Goal: Task Accomplishment & Management: Manage account settings

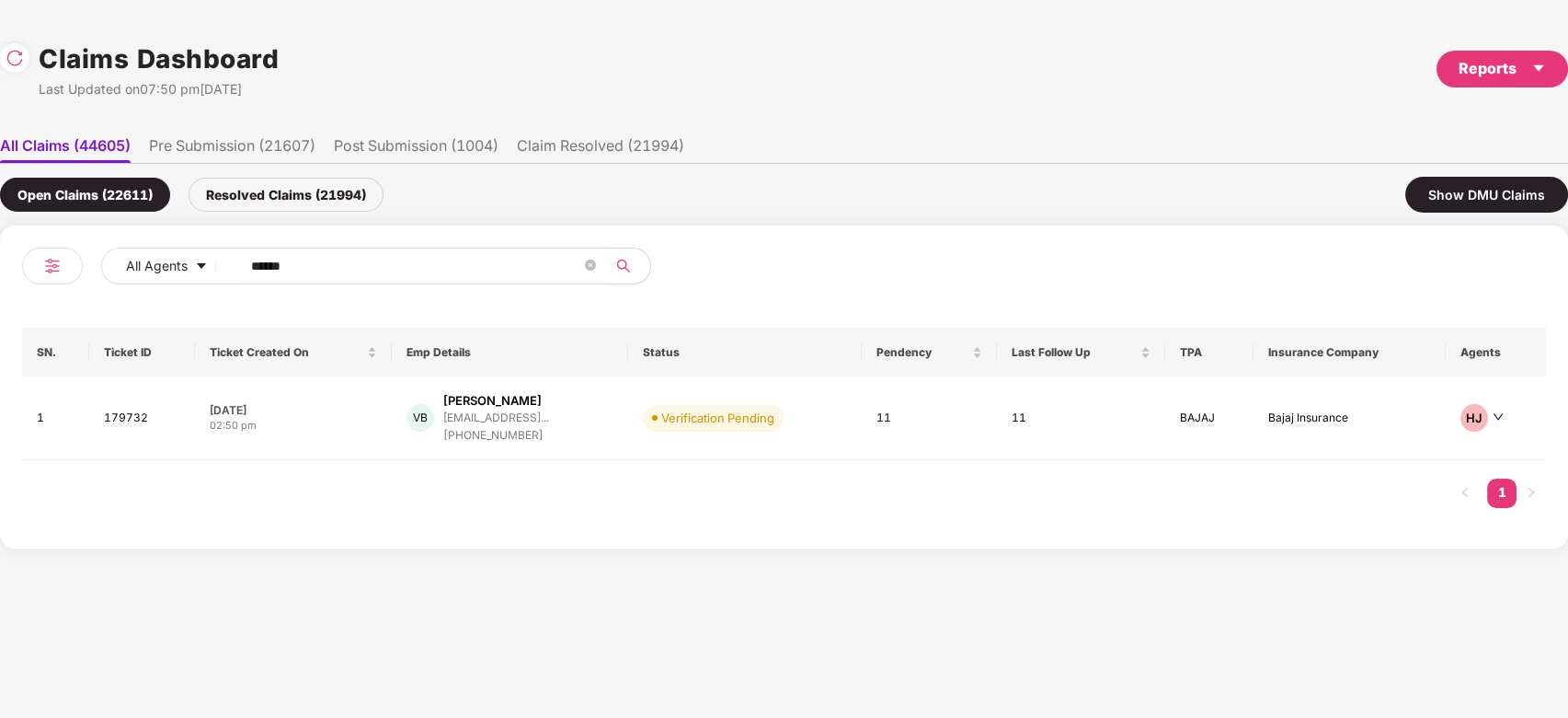
click at [476, 260] on input "******" at bounding box center [416, 266] width 330 height 28
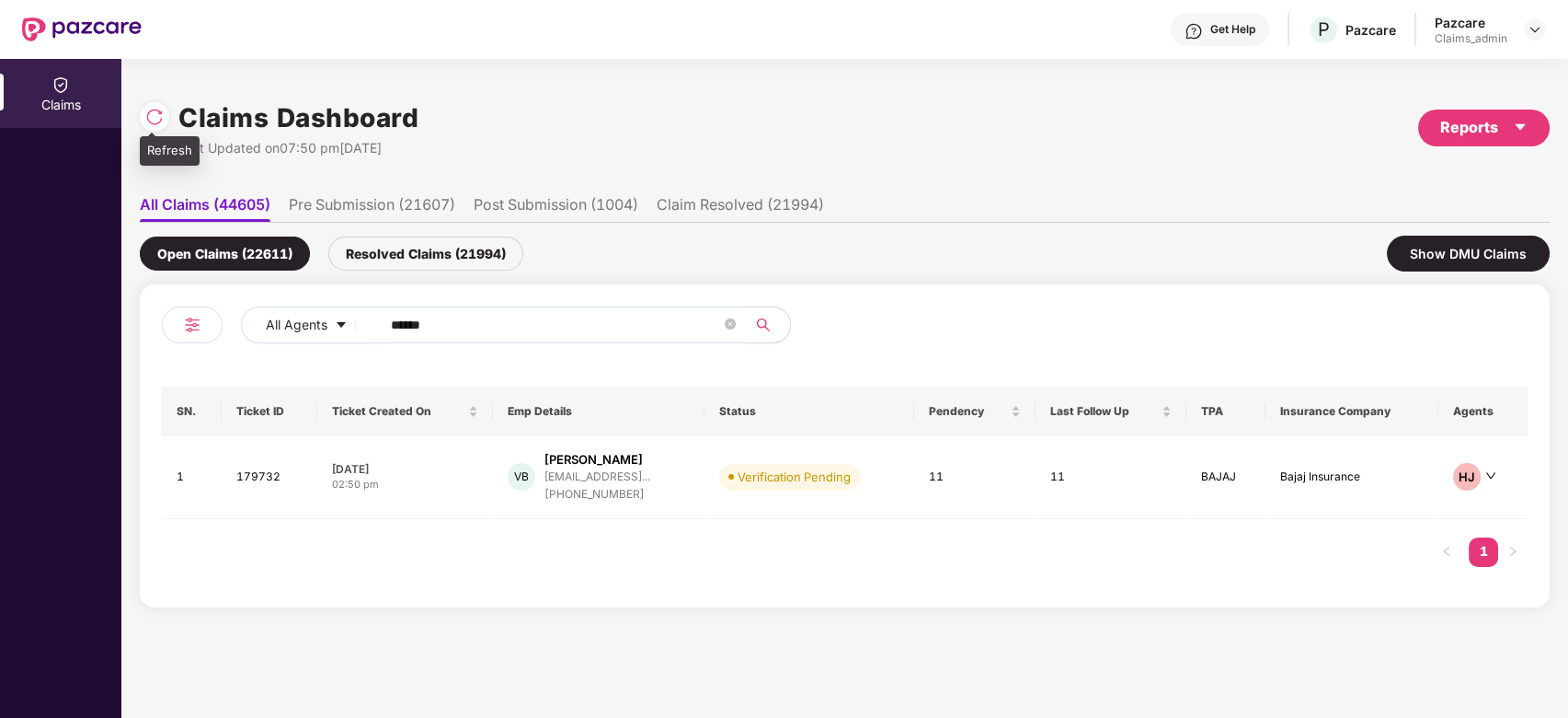
click at [156, 120] on img at bounding box center [154, 117] width 19 height 19
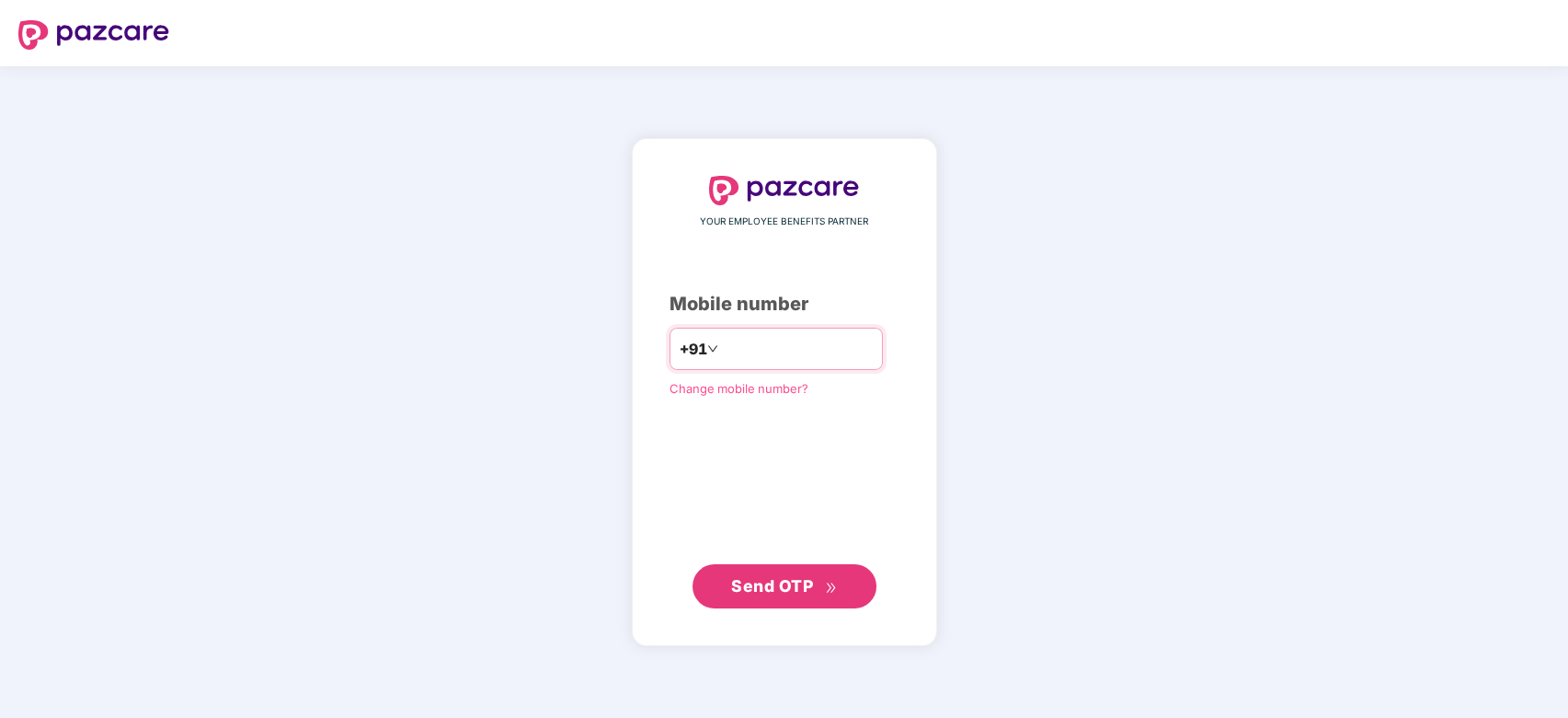
type input "**********"
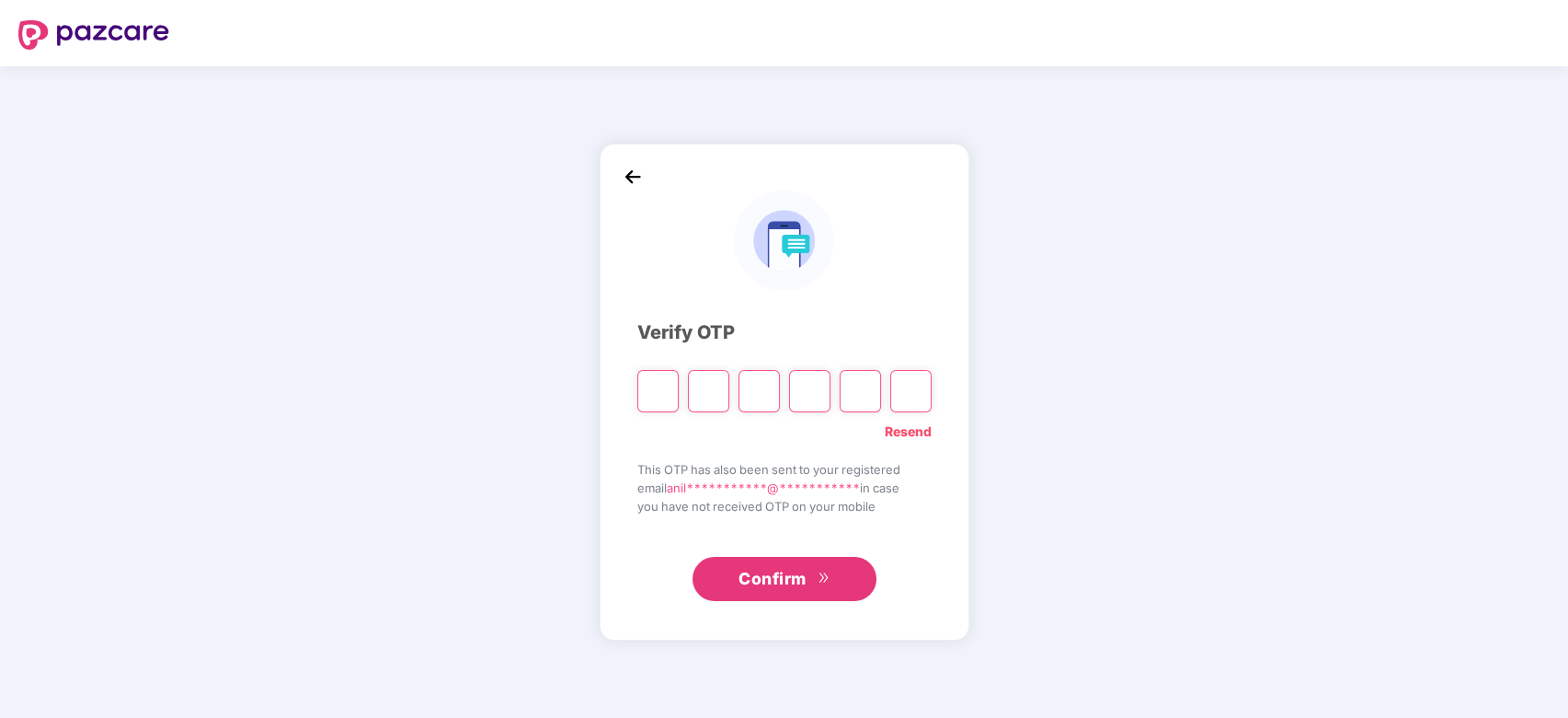
type input "*"
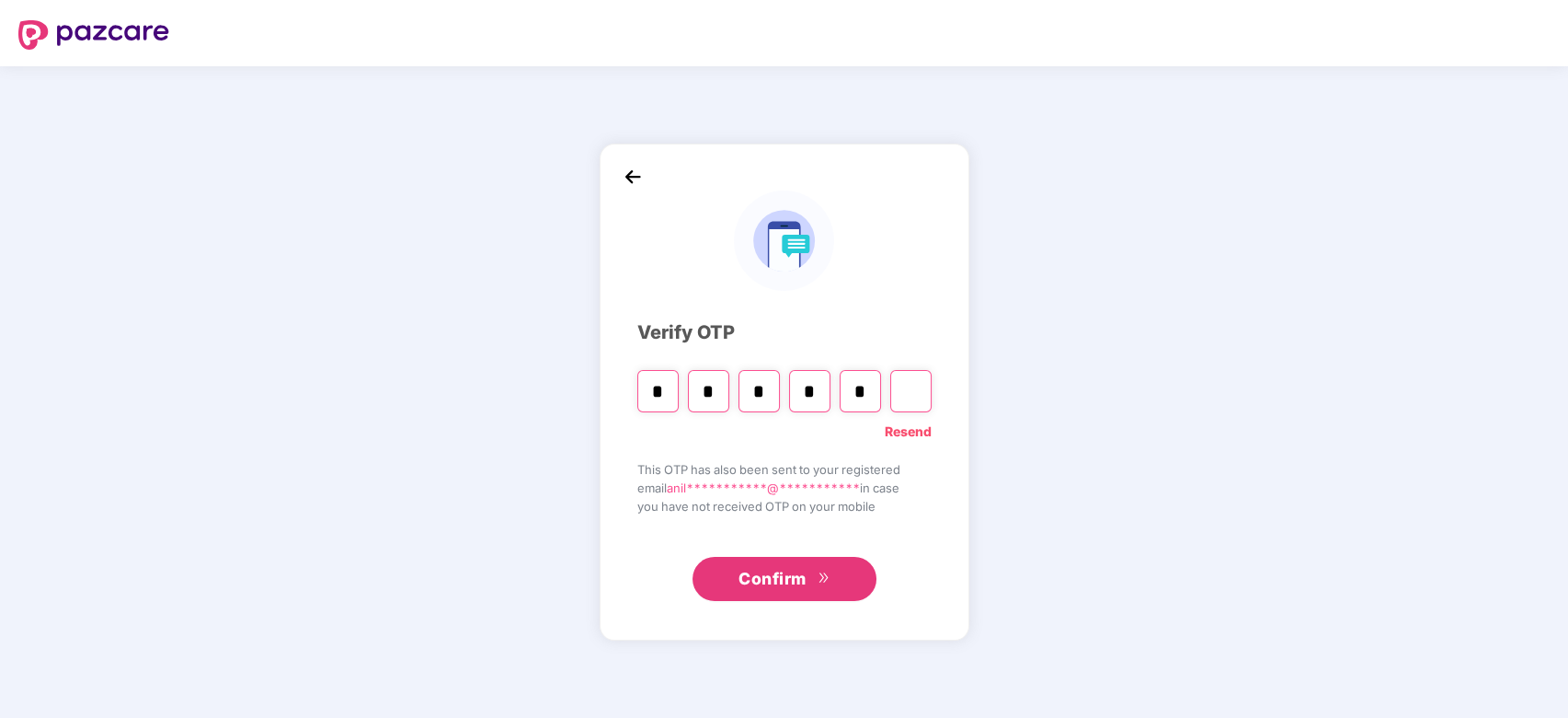
type input "*"
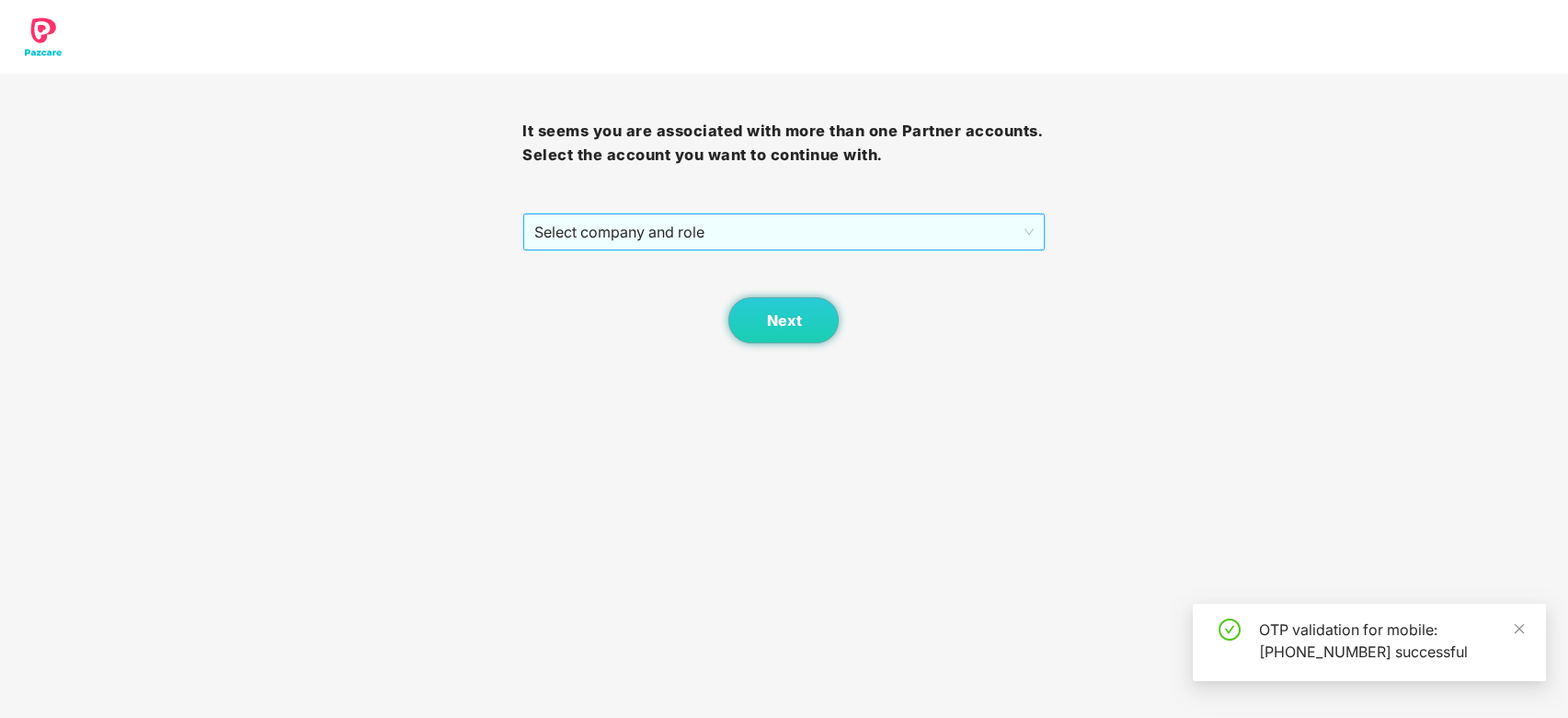
click at [834, 231] on span "Select company and role" at bounding box center [783, 232] width 499 height 35
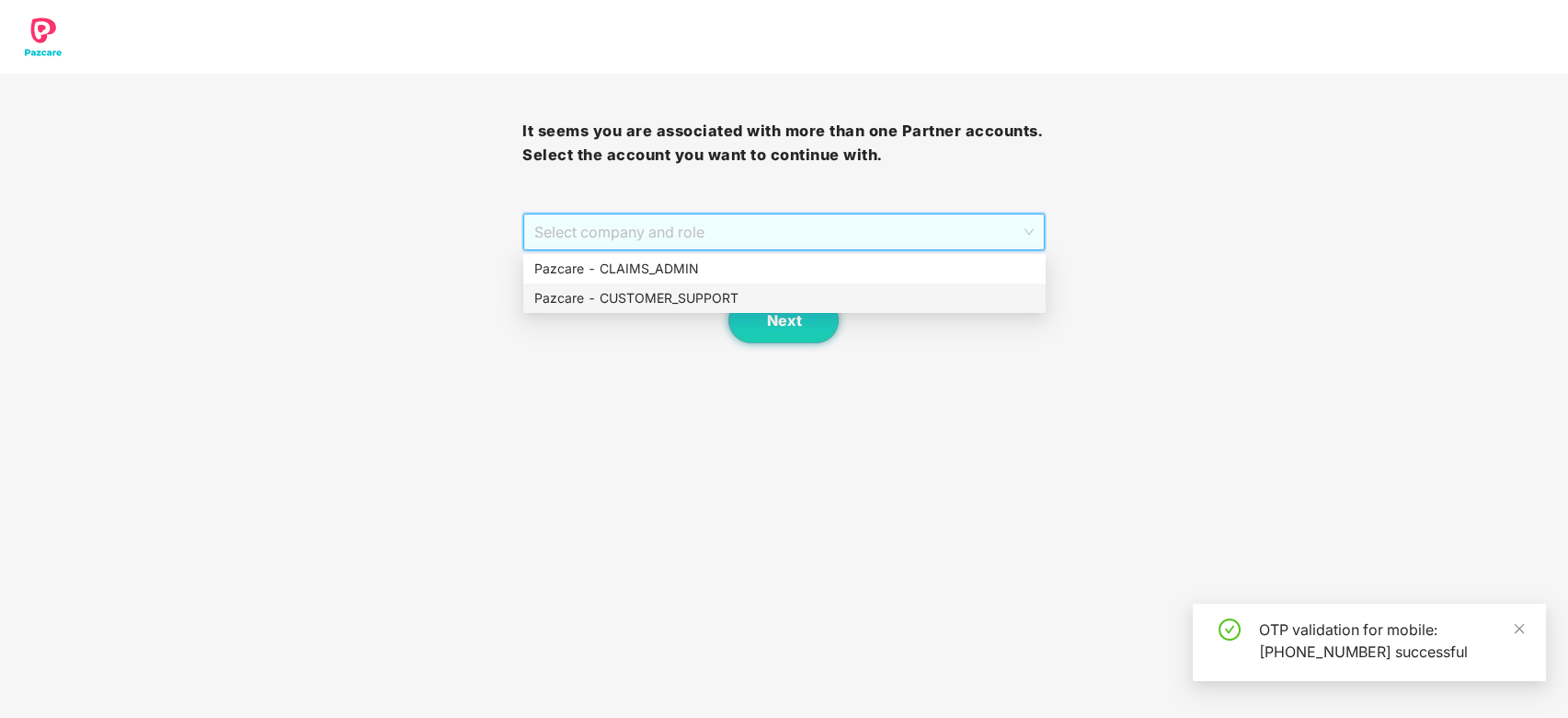
click at [731, 290] on div "Pazcare - CUSTOMER_SUPPORT" at bounding box center [784, 298] width 500 height 20
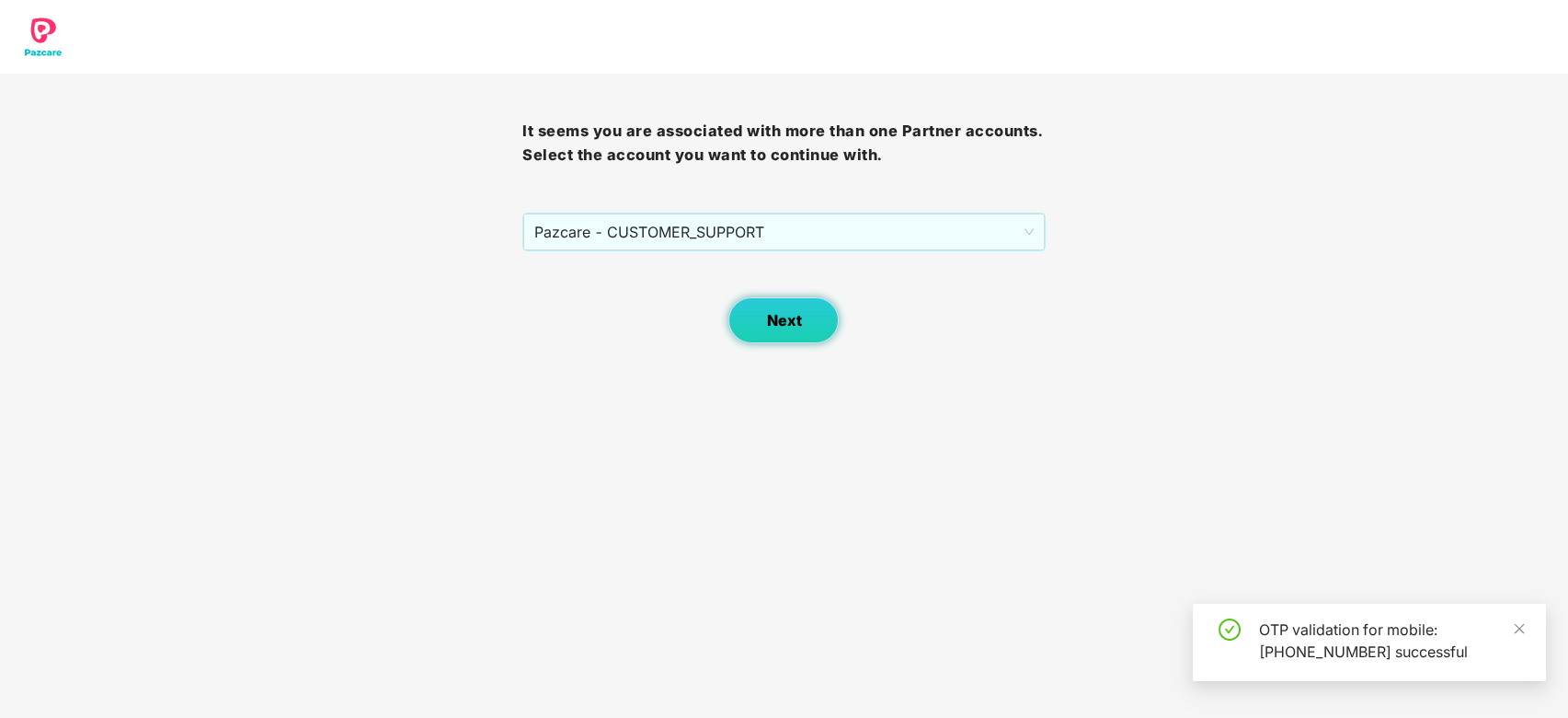
click at [802, 321] on button "Next" at bounding box center [783, 320] width 110 height 46
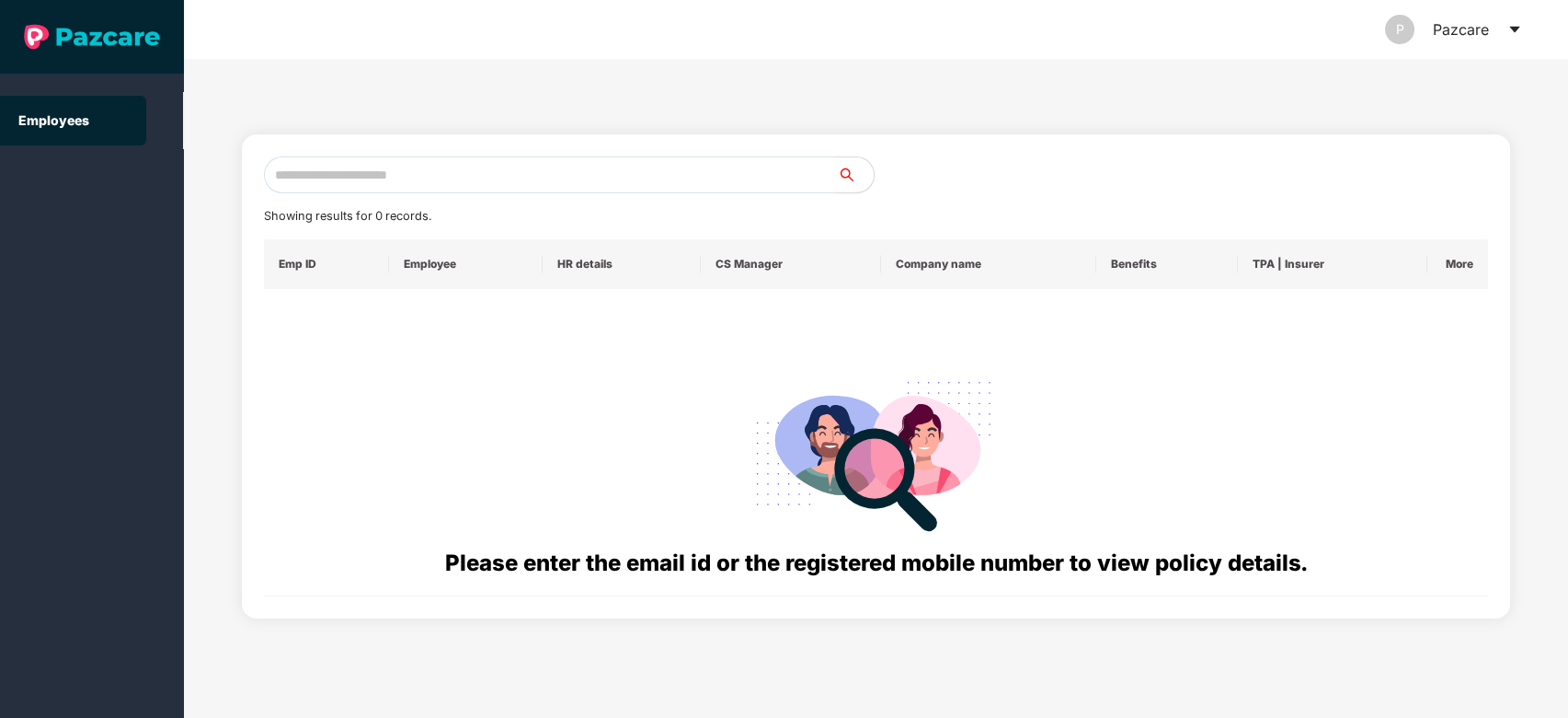
click at [1518, 33] on icon "caret-down" at bounding box center [1514, 30] width 15 height 15
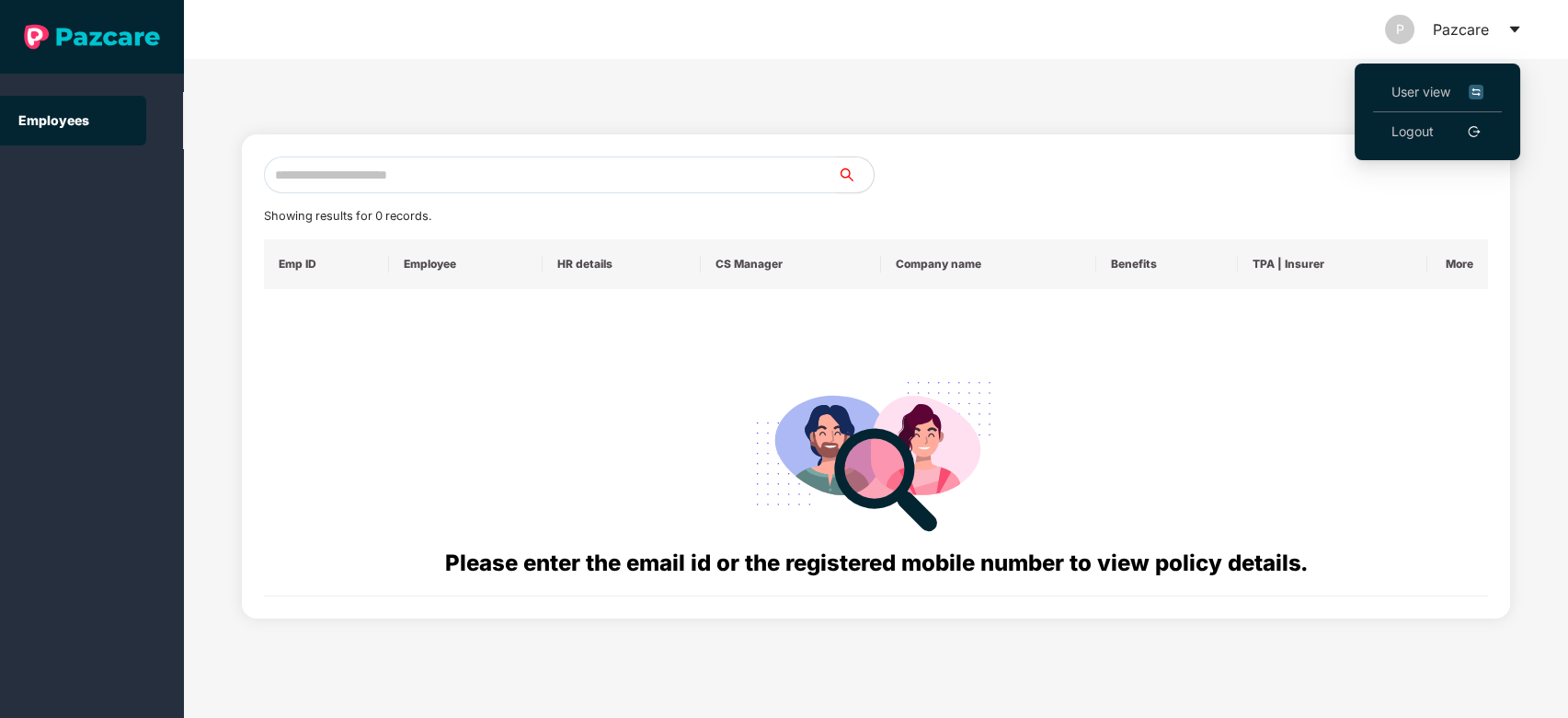
click at [1426, 85] on span "User view" at bounding box center [1437, 92] width 92 height 20
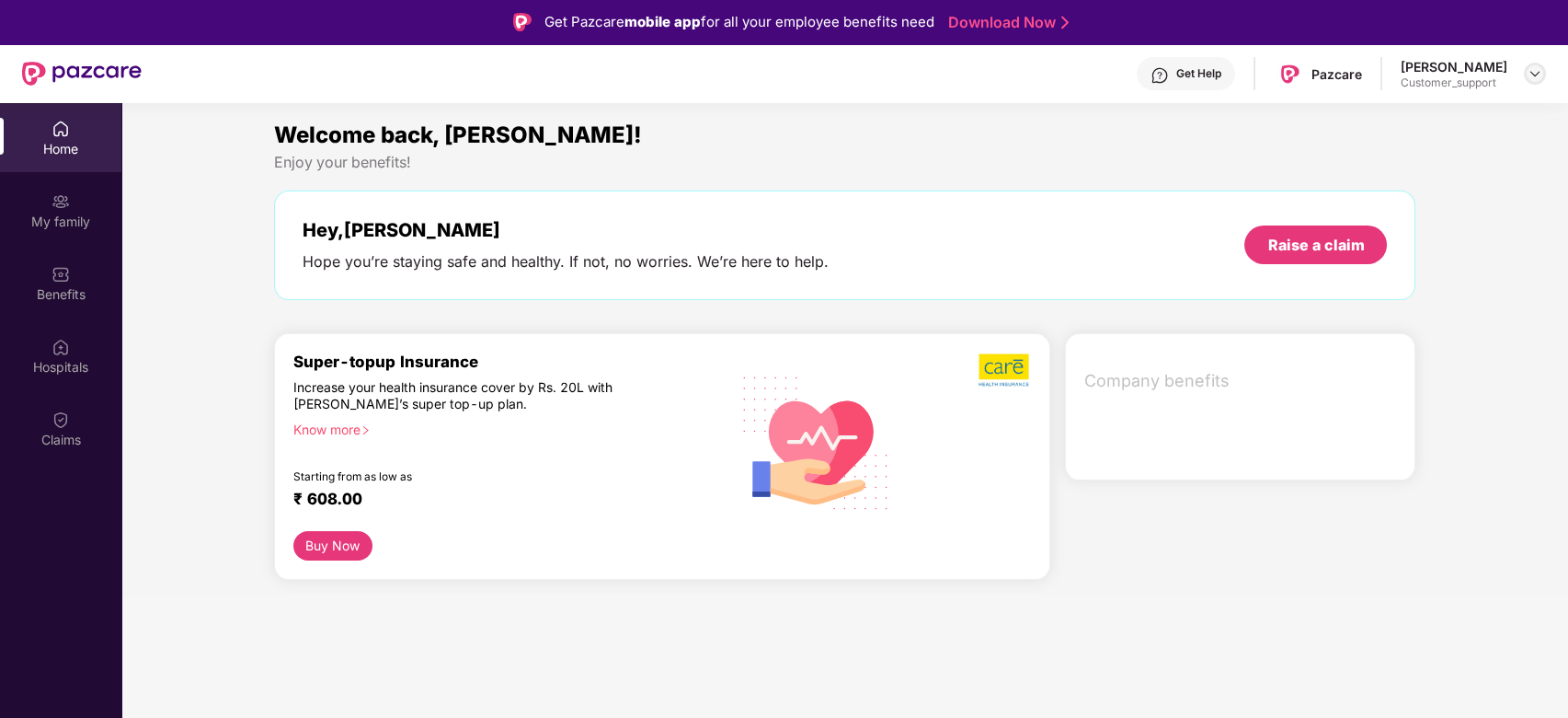
click at [1539, 82] on div at bounding box center [1535, 73] width 22 height 22
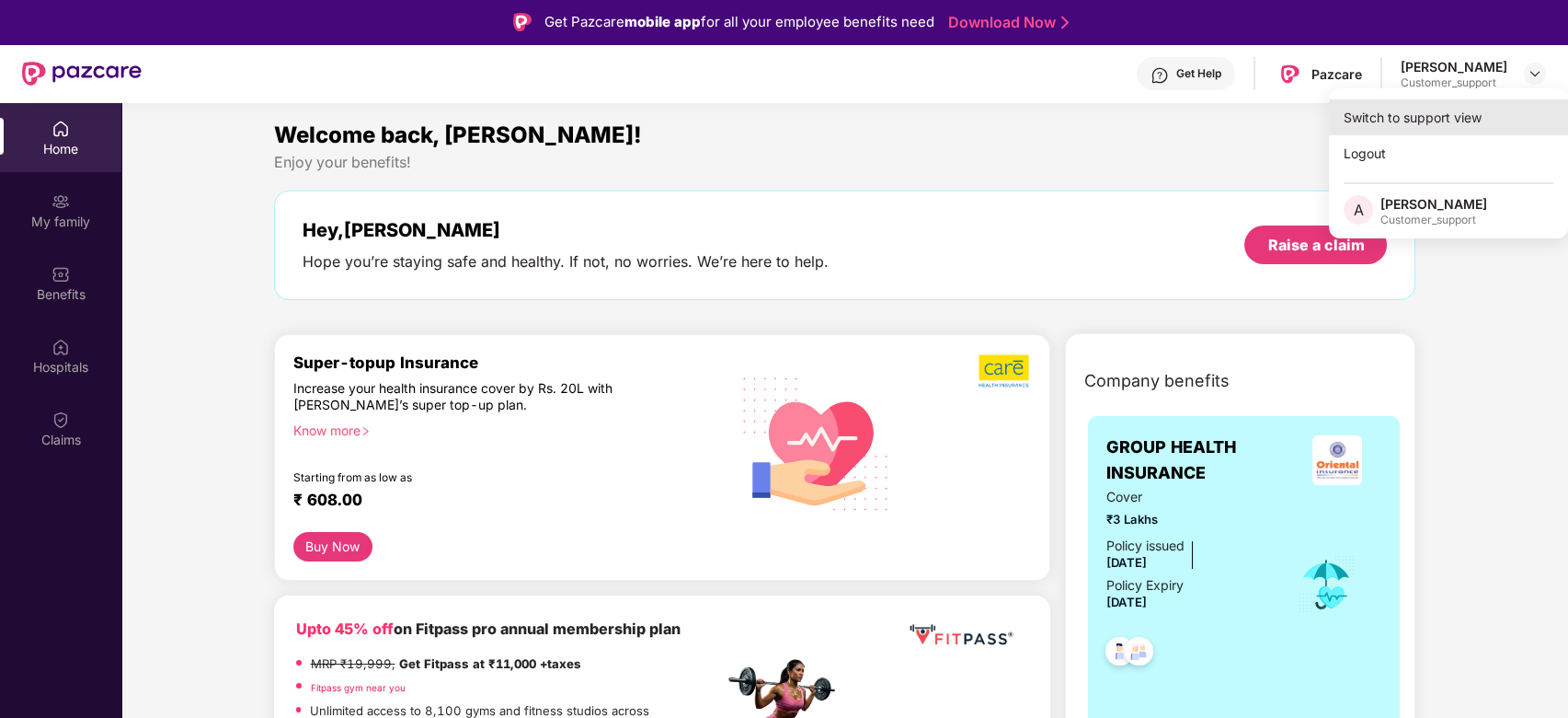
click at [1452, 125] on div "Switch to support view" at bounding box center [1448, 117] width 240 height 36
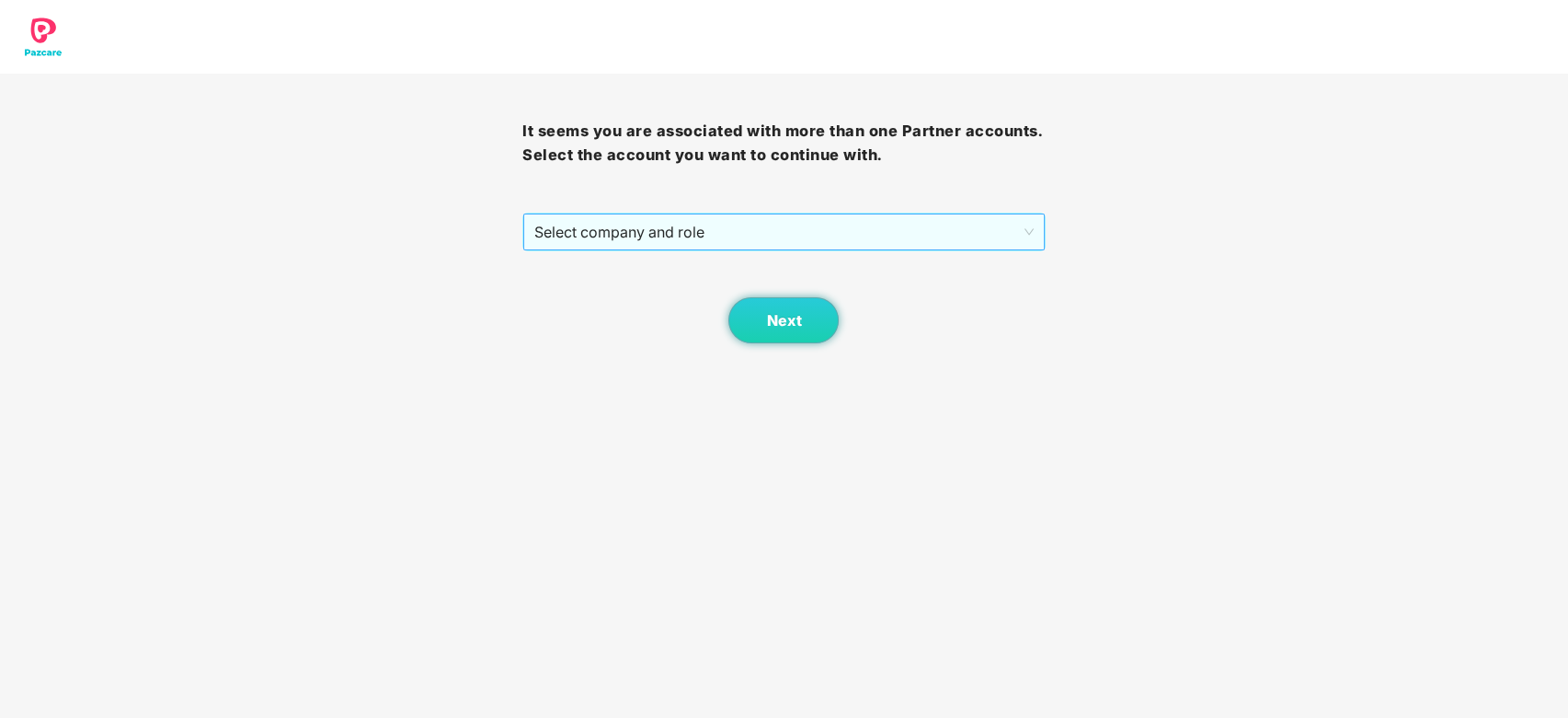
drag, startPoint x: 835, startPoint y: 253, endPoint x: 838, endPoint y: 242, distance: 11.4
click at [838, 242] on div "It seems you are associated with more than one Partner accounts. Select the acc…" at bounding box center [784, 208] width 523 height 269
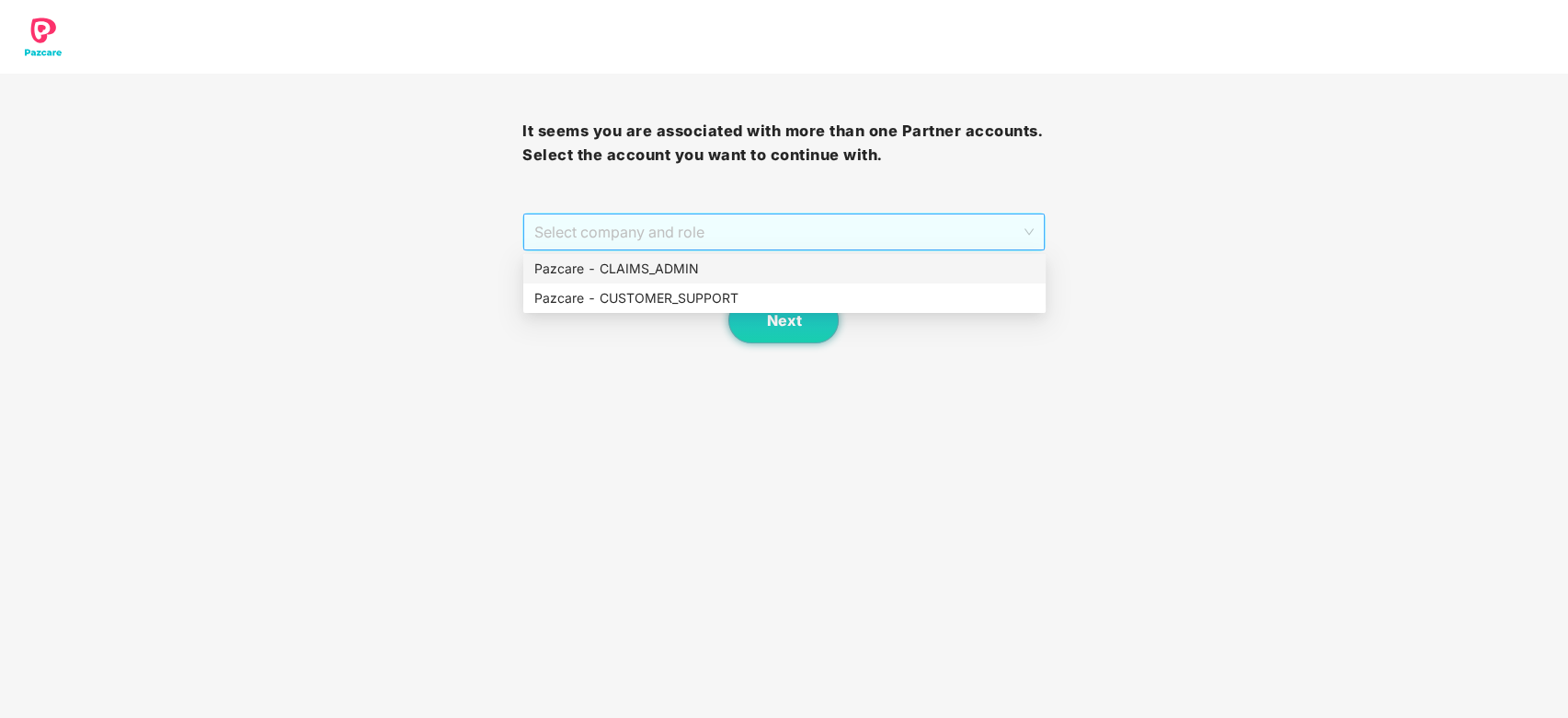
click at [838, 242] on span "Select company and role" at bounding box center [783, 232] width 499 height 35
click at [769, 272] on div "Pazcare - CLAIMS_ADMIN" at bounding box center [784, 268] width 500 height 20
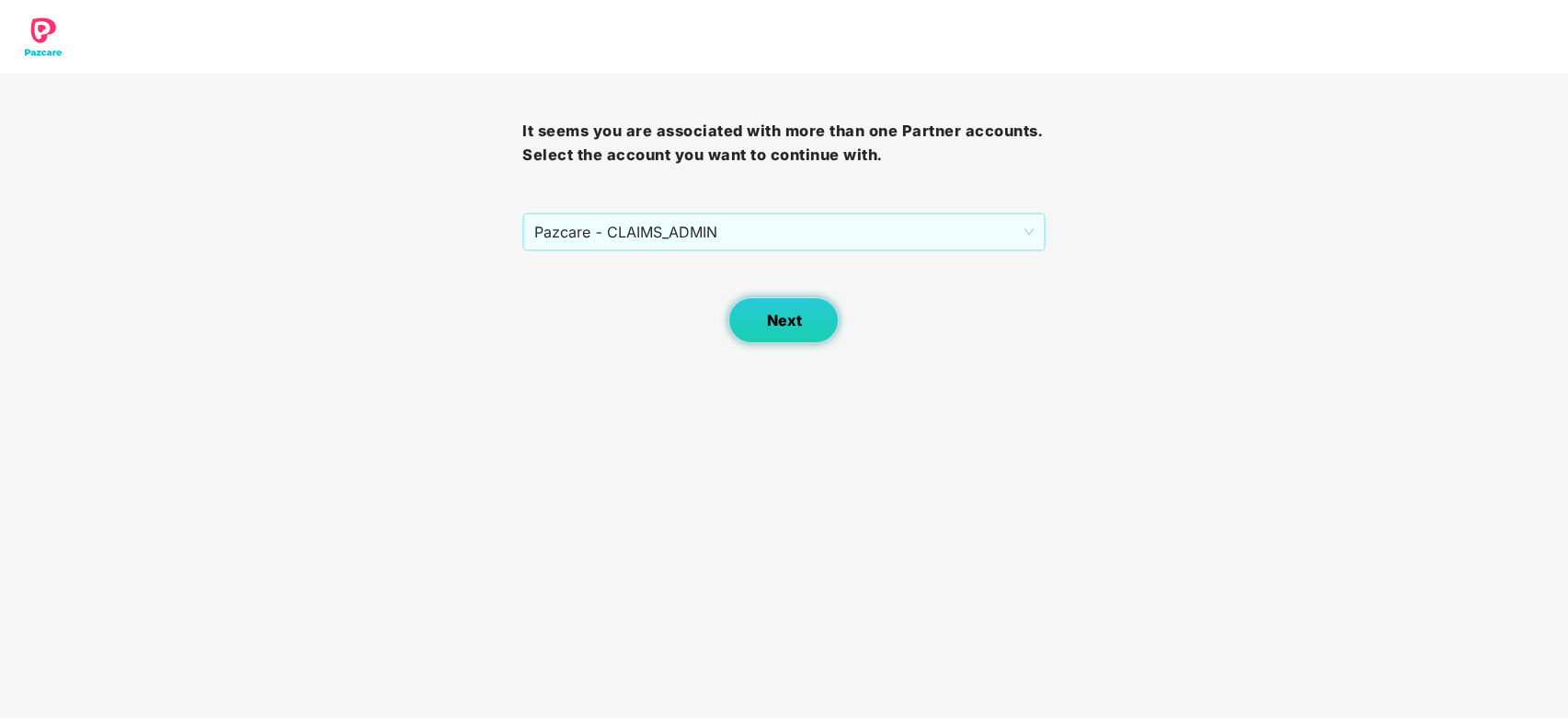
click at [780, 335] on button "Next" at bounding box center [783, 320] width 110 height 46
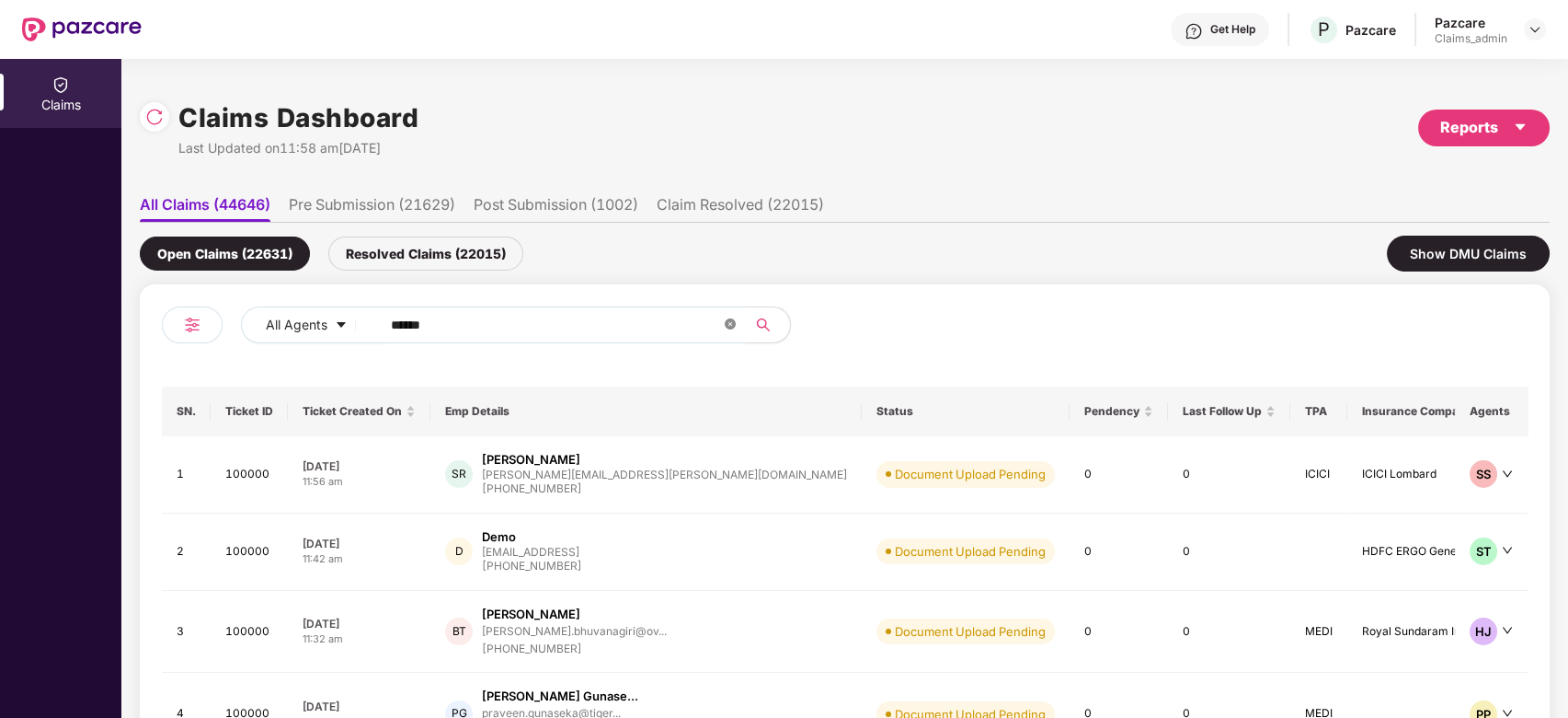
click at [728, 321] on icon "close-circle" at bounding box center [730, 324] width 11 height 11
click at [147, 123] on img at bounding box center [154, 117] width 19 height 19
click at [572, 319] on input "text" at bounding box center [556, 325] width 330 height 28
